Goal: Task Accomplishment & Management: Complete application form

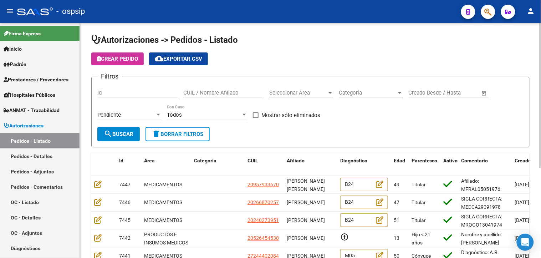
click at [304, 93] on span "Seleccionar Área" at bounding box center [298, 93] width 58 height 6
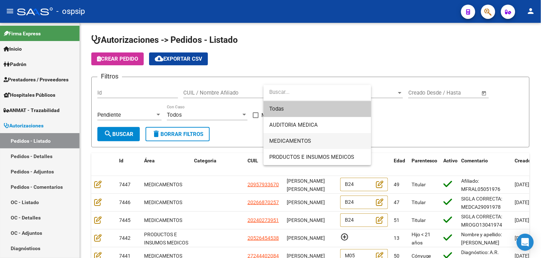
click at [283, 138] on span "MEDICAMENTOS" at bounding box center [290, 141] width 42 height 6
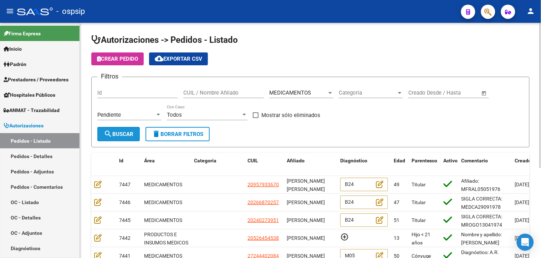
click at [121, 133] on span "search Buscar" at bounding box center [119, 134] width 30 height 6
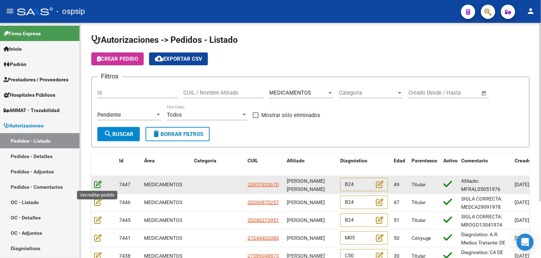
click at [94, 184] on icon at bounding box center [97, 184] width 7 height 8
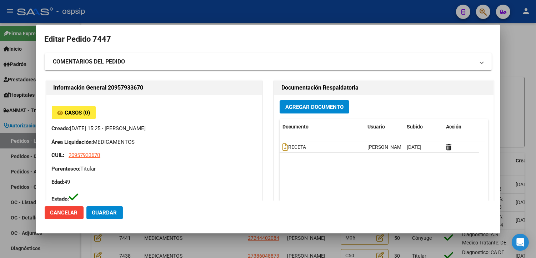
type input "[PERSON_NAME]"
type input "[GEOGRAPHIC_DATA], [GEOGRAPHIC_DATA], 13 E/ 76 Y 77 2180"
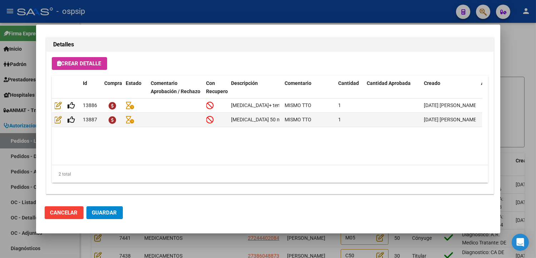
scroll to position [509, 0]
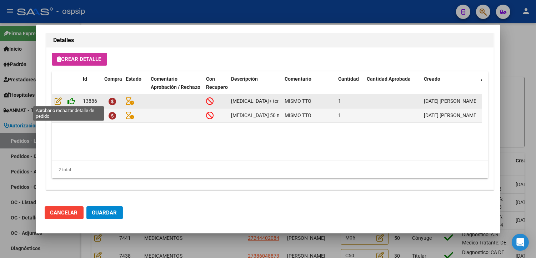
click at [72, 100] on icon at bounding box center [71, 101] width 7 height 8
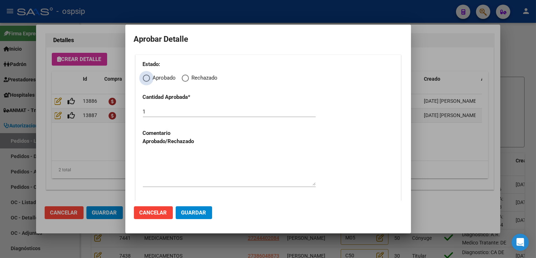
click at [145, 78] on span "Elija una opción" at bounding box center [146, 78] width 7 height 7
click at [145, 78] on input "Aprobado" at bounding box center [146, 78] width 7 height 7
radio input "true"
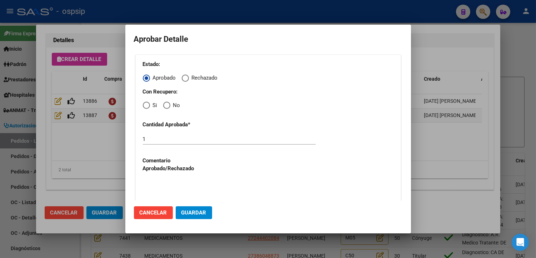
click at [148, 102] on span "Elija una opción" at bounding box center [146, 105] width 7 height 7
click at [148, 102] on input "Si" at bounding box center [146, 105] width 7 height 7
radio input "true"
click at [164, 189] on textarea at bounding box center [229, 196] width 173 height 34
click at [181, 211] on span "Guardar" at bounding box center [193, 212] width 25 height 6
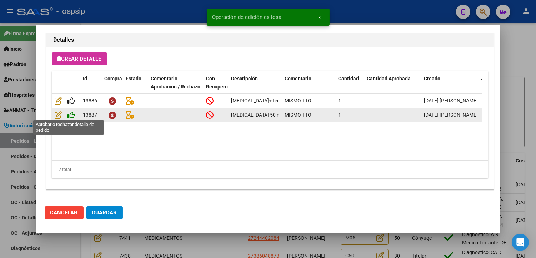
type input "[PERSON_NAME] [PERSON_NAME]"
type input "[GEOGRAPHIC_DATA], [GEOGRAPHIC_DATA], DIAG 75 807"
click at [72, 116] on icon at bounding box center [71, 115] width 7 height 8
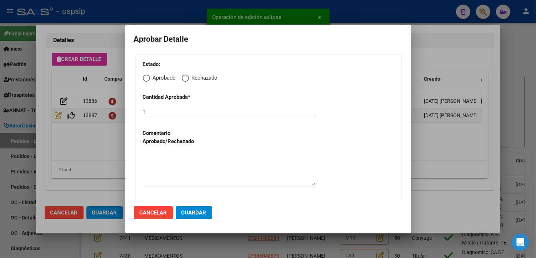
click at [148, 76] on span "Elija una opción" at bounding box center [146, 78] width 7 height 7
click at [148, 76] on input "Aprobado" at bounding box center [146, 78] width 7 height 7
radio input "true"
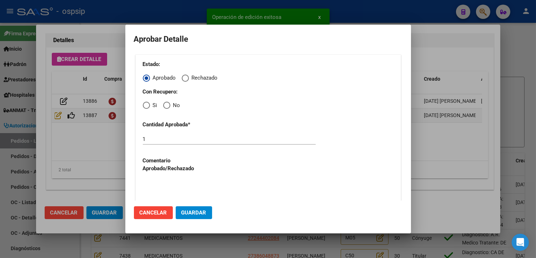
click at [147, 106] on span "Elija una opción" at bounding box center [146, 105] width 7 height 7
click at [147, 106] on input "Si" at bounding box center [146, 105] width 7 height 7
radio input "true"
click at [165, 196] on textarea at bounding box center [229, 196] width 173 height 34
click at [186, 207] on button "Guardar" at bounding box center [194, 212] width 36 height 13
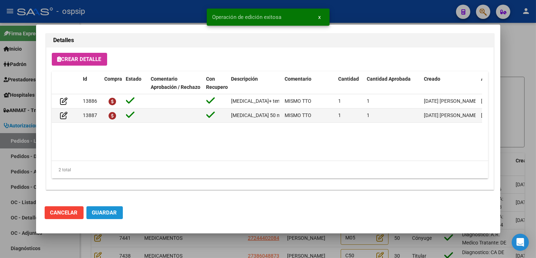
click at [101, 211] on span "Guardar" at bounding box center [104, 212] width 25 height 6
click at [208, 247] on div at bounding box center [268, 129] width 536 height 258
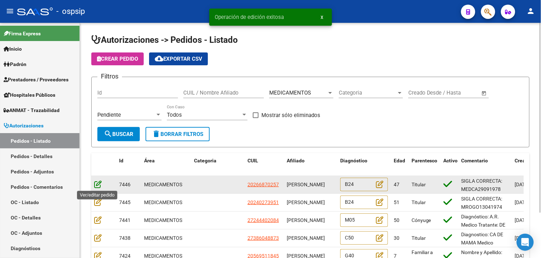
click at [98, 184] on icon at bounding box center [97, 184] width 7 height 8
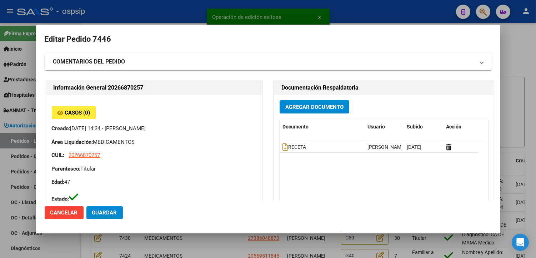
type input "Capital Federal, [PERSON_NAME][STREET_ADDRESS]"
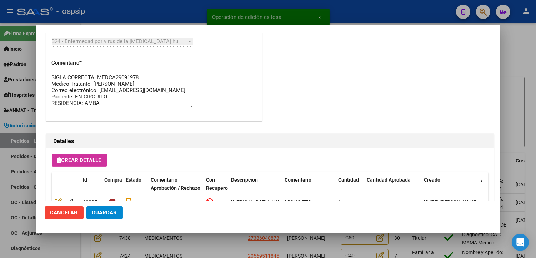
scroll to position [476, 0]
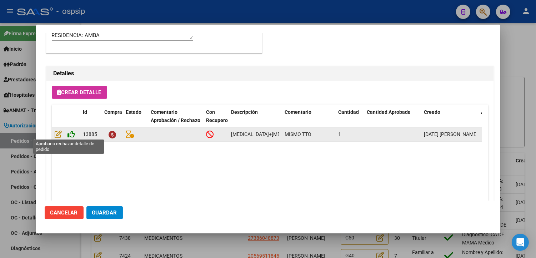
click at [69, 133] on icon at bounding box center [71, 134] width 7 height 8
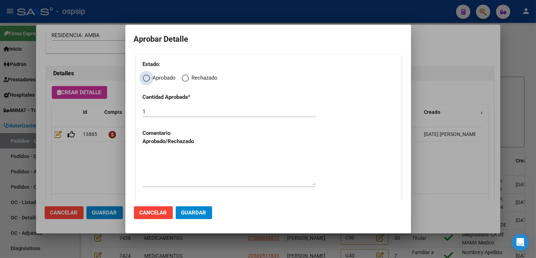
click at [144, 79] on span "Elija una opción" at bounding box center [146, 78] width 7 height 7
click at [144, 79] on input "Aprobado" at bounding box center [146, 78] width 7 height 7
radio input "true"
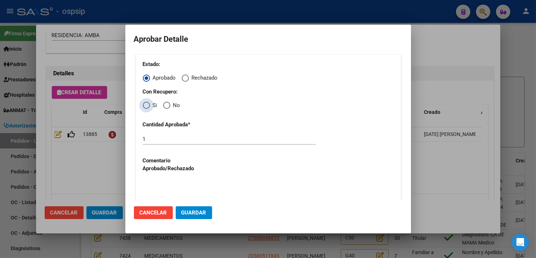
drag, startPoint x: 145, startPoint y: 106, endPoint x: 149, endPoint y: 116, distance: 10.4
click at [145, 106] on span "Elija una opción" at bounding box center [146, 105] width 7 height 7
click at [145, 106] on input "Si" at bounding box center [146, 105] width 7 height 7
radio input "true"
drag, startPoint x: 154, startPoint y: 190, endPoint x: 177, endPoint y: 197, distance: 23.6
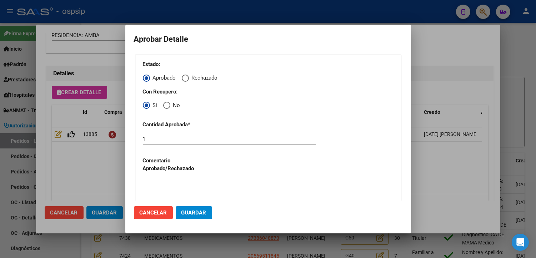
click at [154, 190] on textarea at bounding box center [229, 196] width 173 height 34
click at [197, 209] on span "Guardar" at bounding box center [193, 212] width 25 height 6
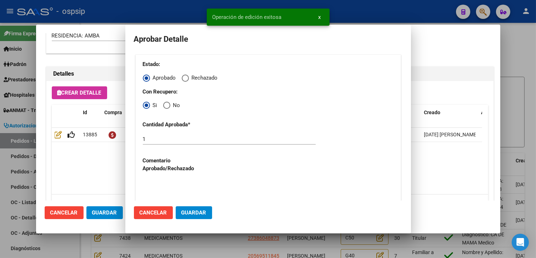
type input "[GEOGRAPHIC_DATA], [PERSON_NAME][STREET_ADDRESS]"
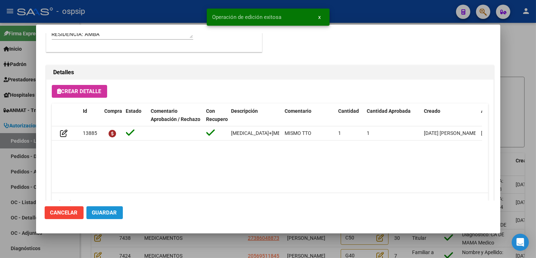
click at [106, 214] on span "Guardar" at bounding box center [104, 212] width 25 height 6
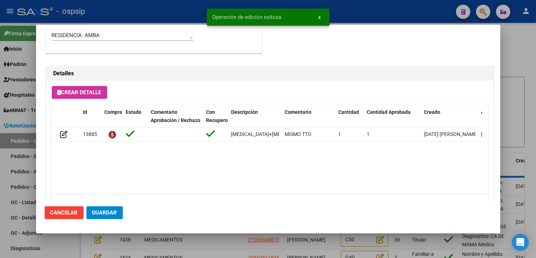
click at [201, 247] on div at bounding box center [268, 129] width 536 height 258
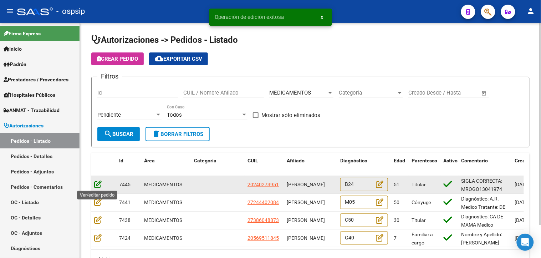
click at [96, 185] on icon at bounding box center [97, 184] width 7 height 8
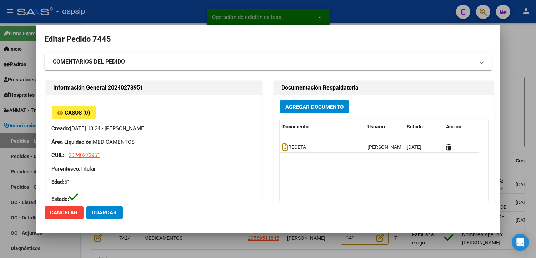
type input "[GEOGRAPHIC_DATA], [STREET_ADDRESS][PERSON_NAME][PERSON_NAME]"
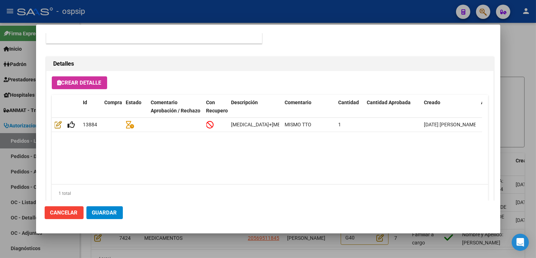
scroll to position [509, 0]
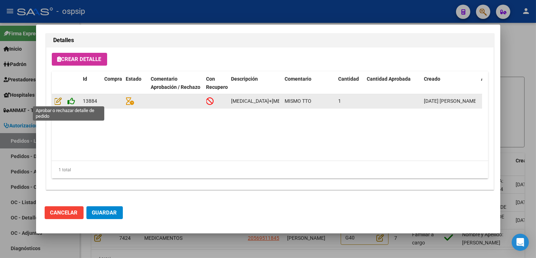
click at [71, 99] on icon at bounding box center [71, 101] width 7 height 8
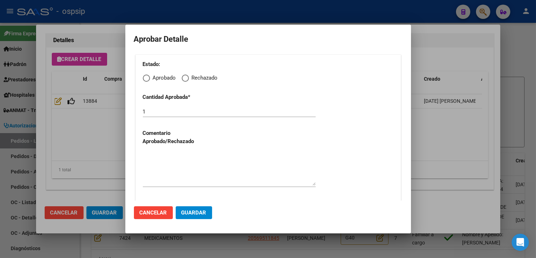
click at [148, 78] on span "Elija una opción" at bounding box center [146, 78] width 7 height 7
click at [148, 78] on input "Aprobado" at bounding box center [146, 78] width 7 height 7
radio input "true"
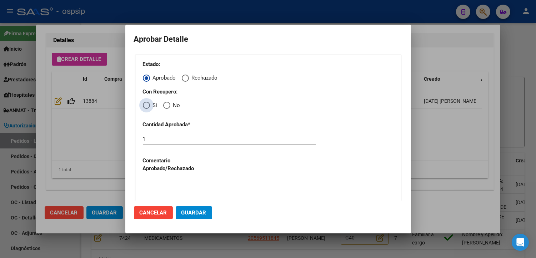
click at [144, 109] on span "Elija una opción" at bounding box center [146, 105] width 7 height 7
click at [144, 109] on input "Si" at bounding box center [146, 105] width 7 height 7
radio input "true"
click at [158, 191] on textarea at bounding box center [229, 196] width 173 height 34
click at [194, 207] on button "Guardar" at bounding box center [194, 212] width 36 height 13
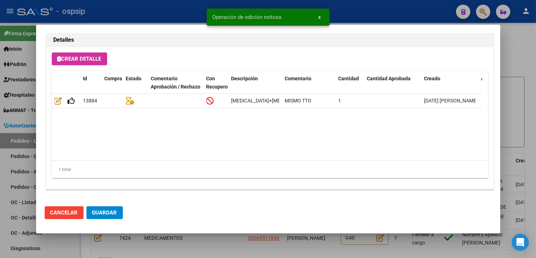
type input "[GEOGRAPHIC_DATA], [GEOGRAPHIC_DATA], [STREET_ADDRESS][PERSON_NAME]"
click at [113, 213] on span "Guardar" at bounding box center [104, 212] width 25 height 6
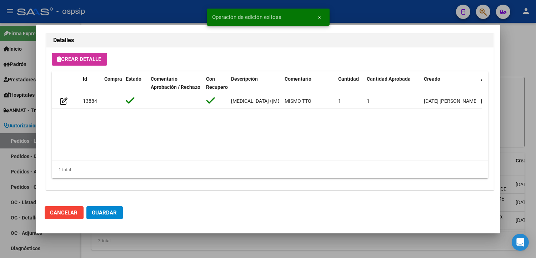
click at [215, 243] on div at bounding box center [268, 129] width 536 height 258
